Goal: Transaction & Acquisition: Purchase product/service

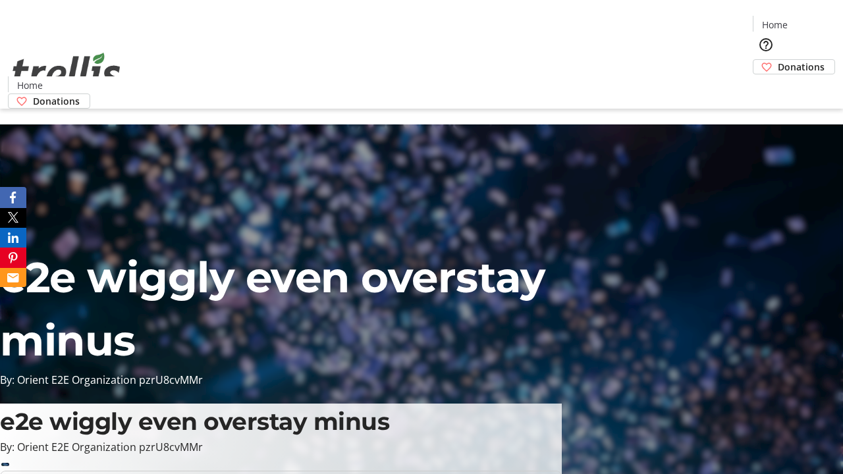
click at [777, 60] on span "Donations" at bounding box center [800, 67] width 47 height 14
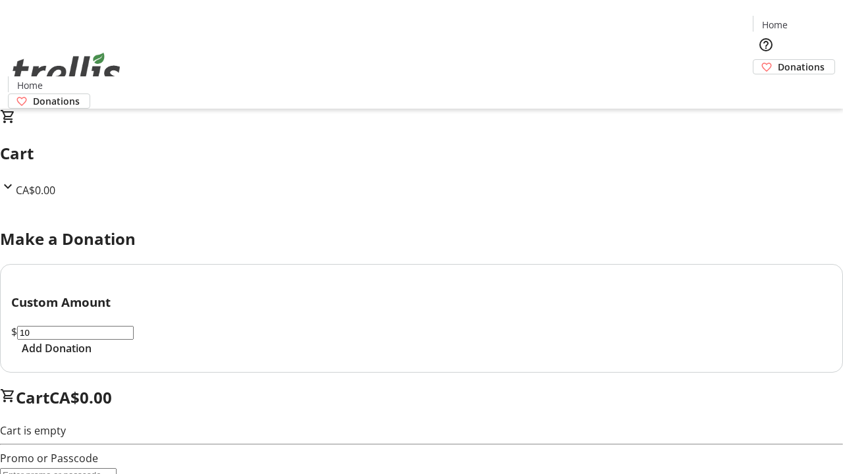
click at [91, 356] on span "Add Donation" at bounding box center [57, 348] width 70 height 16
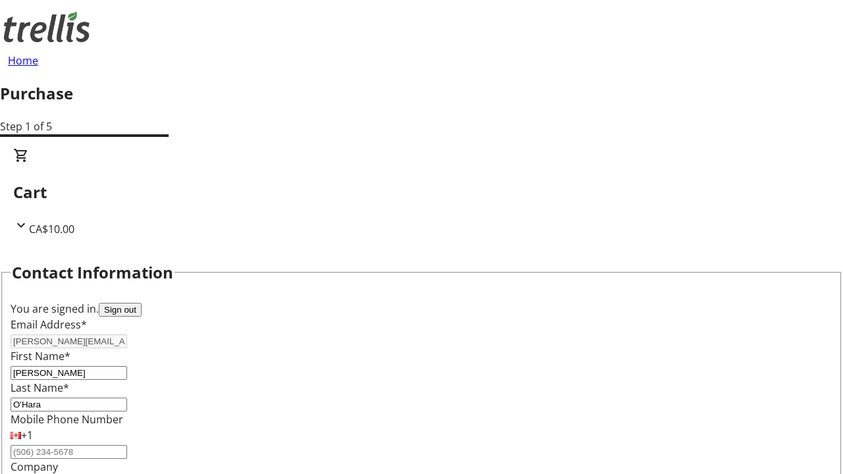
scroll to position [213, 0]
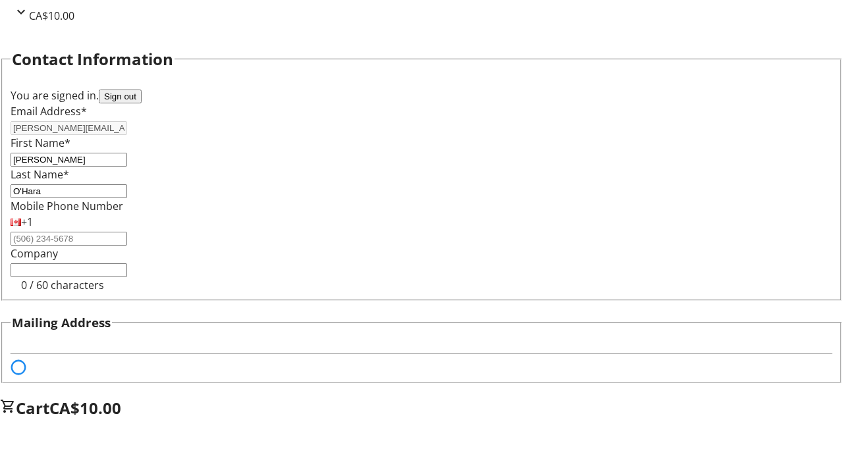
select select "BC"
select select "CA"
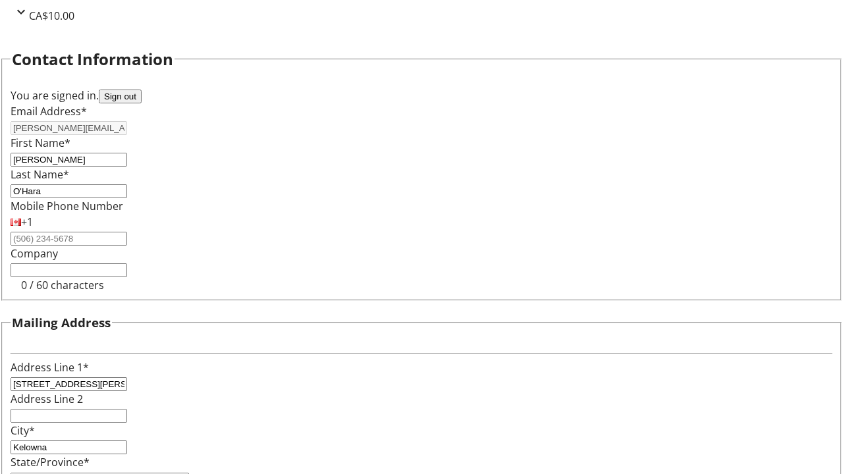
type input "V1Y 0C2"
